Goal: Information Seeking & Learning: Find specific fact

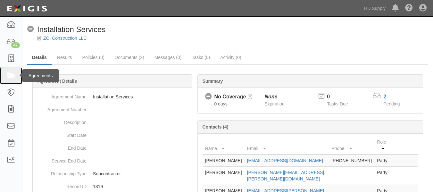
click at [13, 80] on link at bounding box center [11, 75] width 22 height 17
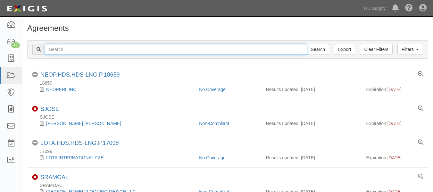
click at [76, 52] on input "text" at bounding box center [176, 49] width 262 height 11
paste input "TNZ services LLC"
type input "TNZ services LLC"
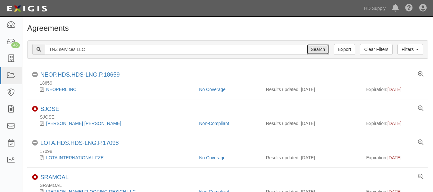
click at [312, 46] on input "Search" at bounding box center [318, 49] width 22 height 11
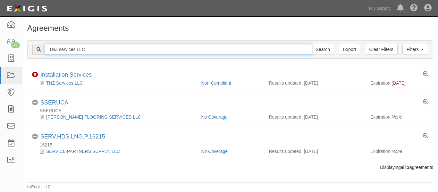
click at [87, 45] on input "TNZ services LLC" at bounding box center [178, 49] width 267 height 11
type input "T"
paste input "Rheia Verve,LLC DBA ALL Best Cabinet"
type input "Rheia Verve,LLC DBA ALL Best Cabinet"
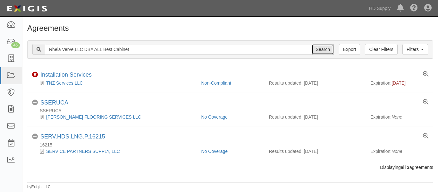
click at [322, 52] on input "Search" at bounding box center [322, 49] width 22 height 11
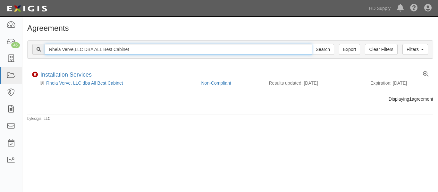
click at [137, 48] on input "Rheia Verve,LLC DBA ALL Best Cabinet" at bounding box center [178, 49] width 267 height 11
type input "R"
paste input "Noble Air Solutions"
type input "Noble Air Solutions"
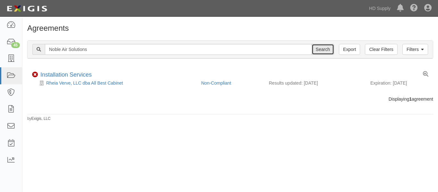
click at [320, 50] on input "Search" at bounding box center [322, 49] width 22 height 11
